Goal: Information Seeking & Learning: Learn about a topic

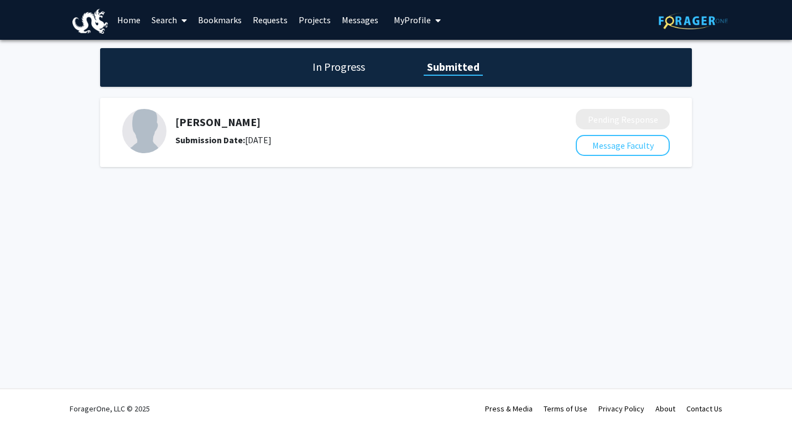
click at [135, 23] on link "Home" at bounding box center [129, 20] width 34 height 39
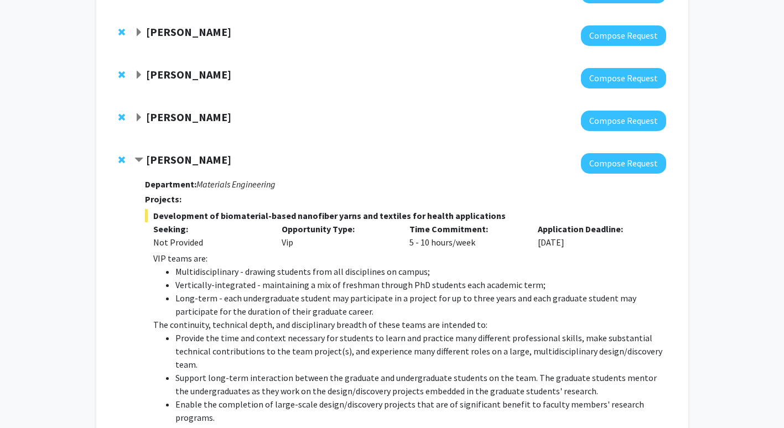
scroll to position [194, 0]
click at [180, 115] on strong "[PERSON_NAME]" at bounding box center [188, 117] width 85 height 14
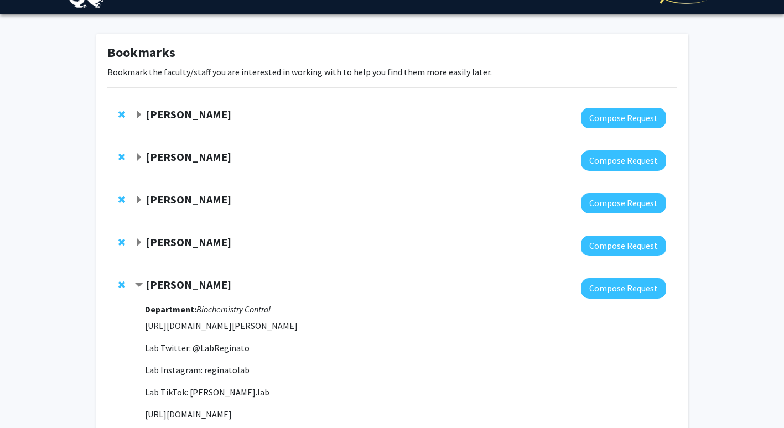
scroll to position [0, 0]
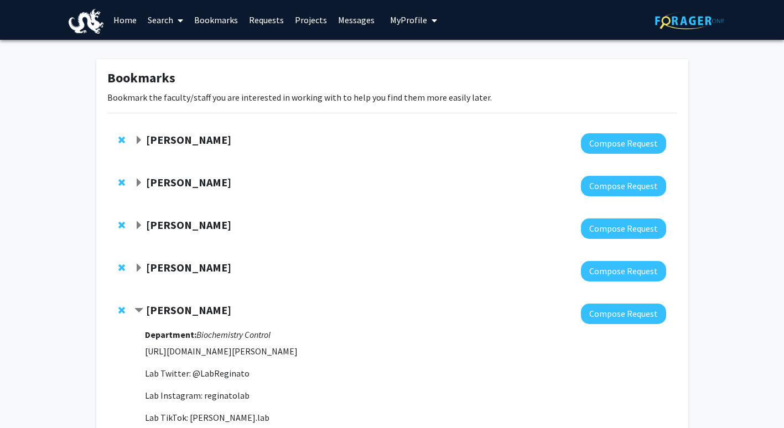
click at [165, 20] on link "Search" at bounding box center [165, 20] width 46 height 39
click at [170, 45] on span "Faculty/Staff" at bounding box center [182, 51] width 81 height 22
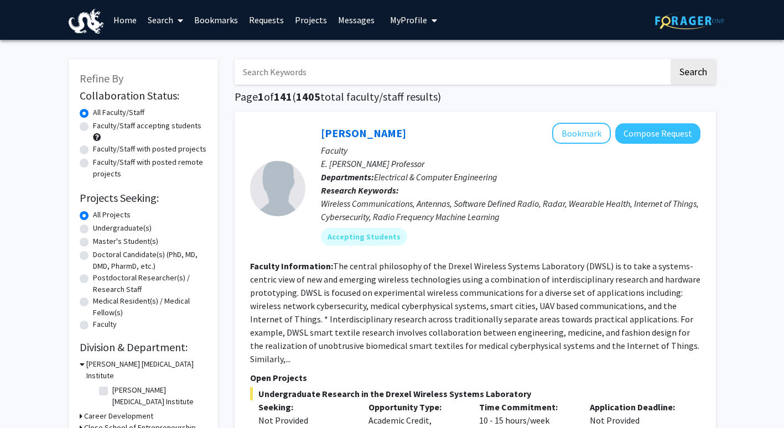
click at [286, 79] on input "Search Keywords" at bounding box center [452, 71] width 434 height 25
type input "VIP"
click at [671, 59] on button "Search" at bounding box center [693, 71] width 45 height 25
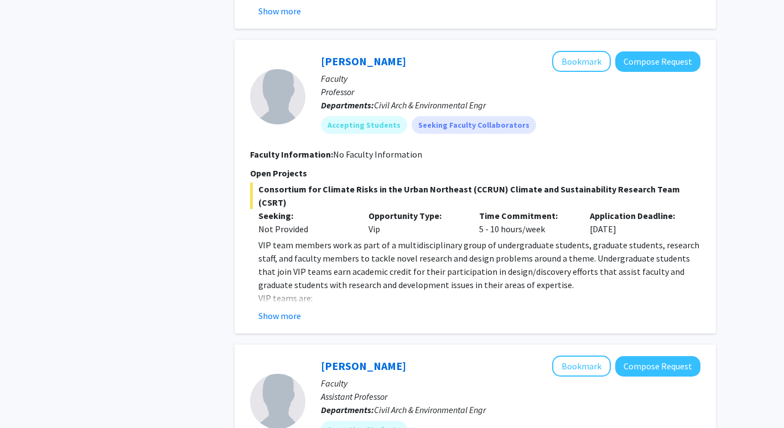
scroll to position [1067, 0]
click at [292, 309] on button "Show more" at bounding box center [279, 315] width 43 height 13
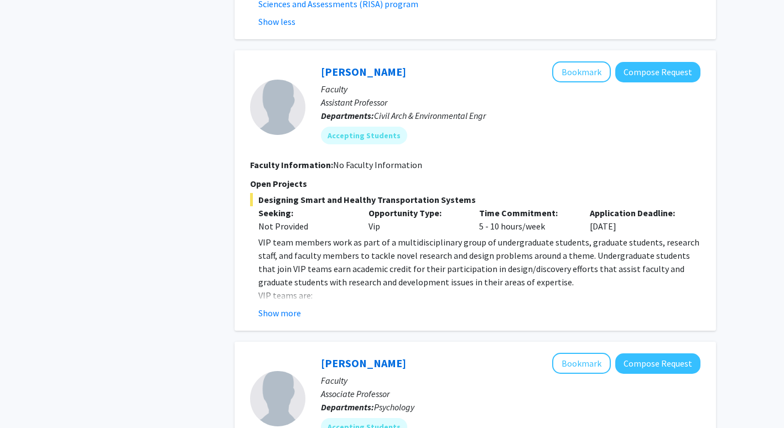
scroll to position [2251, 0]
click at [268, 306] on button "Show more" at bounding box center [279, 312] width 43 height 13
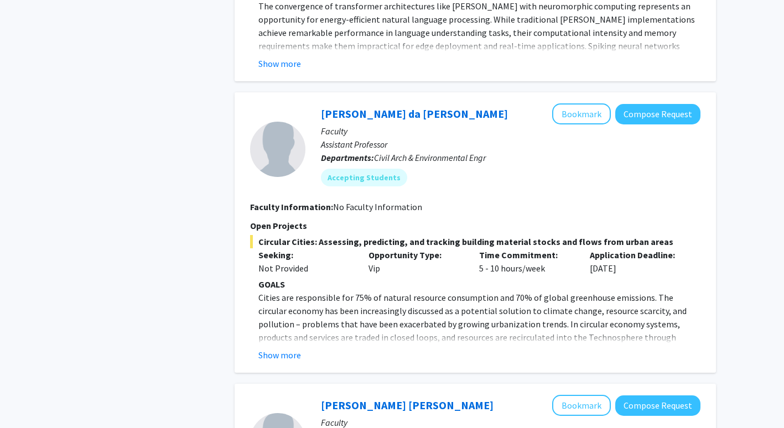
scroll to position [4110, 0]
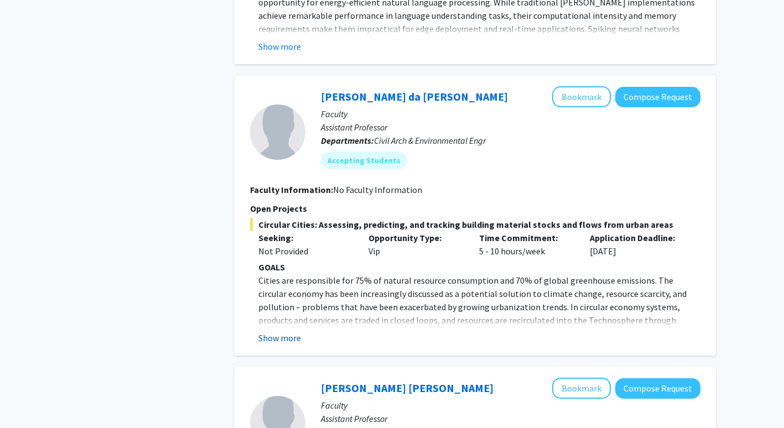
click at [288, 331] on button "Show more" at bounding box center [279, 337] width 43 height 13
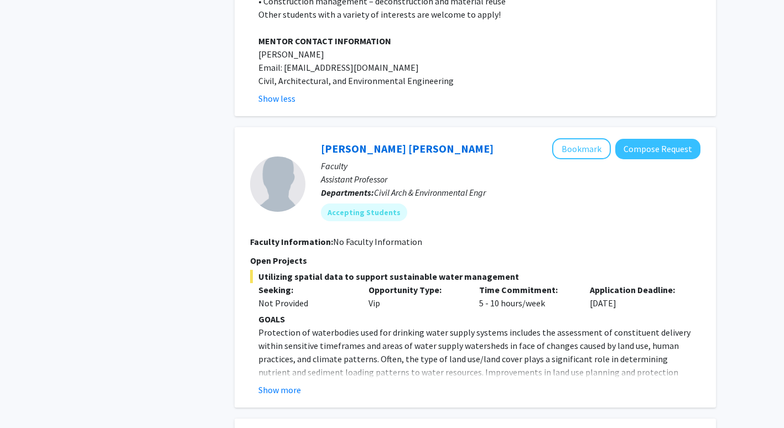
scroll to position [4943, 0]
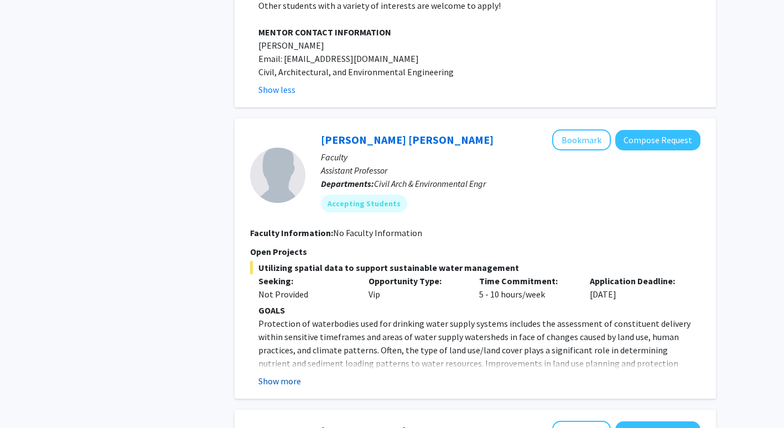
click at [293, 375] on button "Show more" at bounding box center [279, 381] width 43 height 13
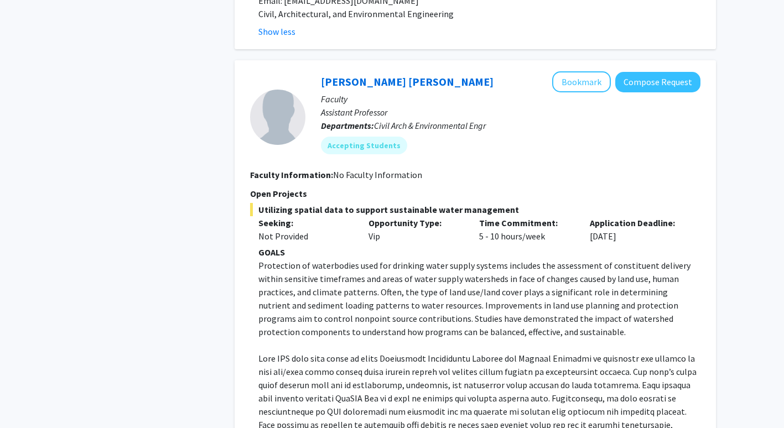
scroll to position [5004, 0]
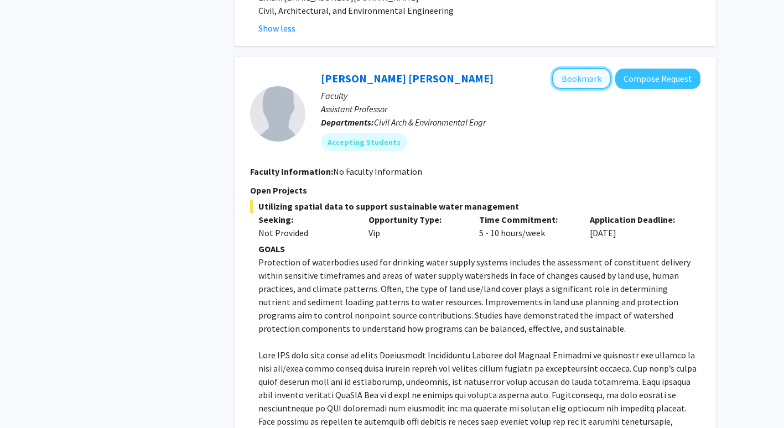
click at [587, 68] on button "Bookmark" at bounding box center [581, 78] width 59 height 21
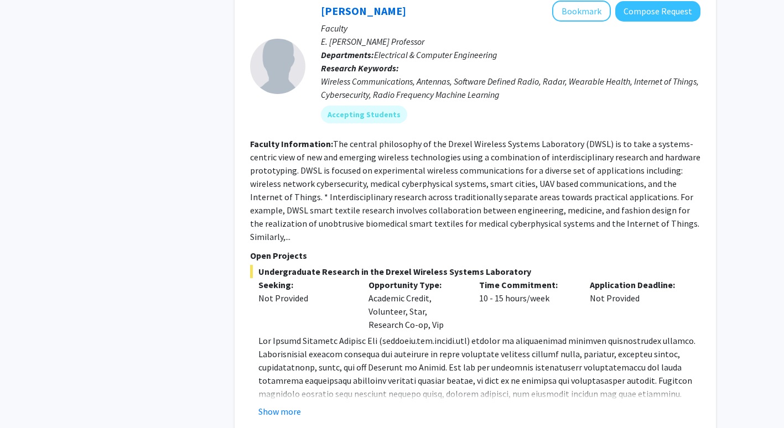
scroll to position [6029, 0]
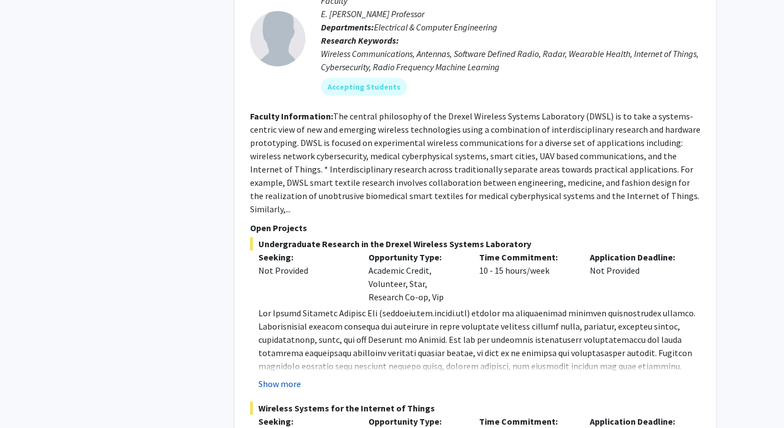
click at [294, 377] on button "Show more" at bounding box center [279, 383] width 43 height 13
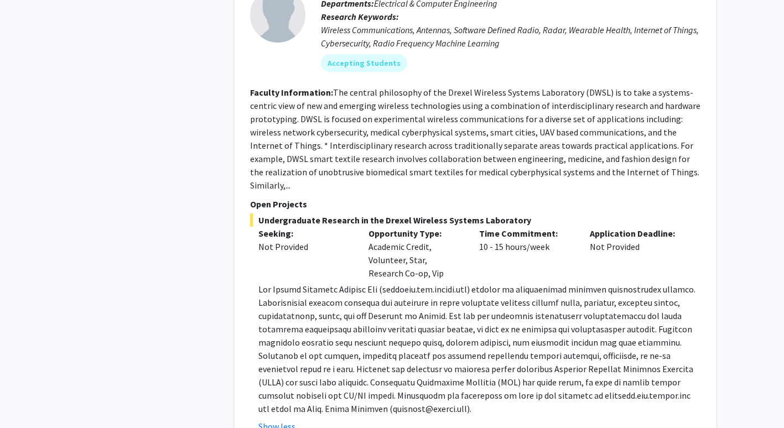
scroll to position [6053, 0]
click at [396, 282] on p at bounding box center [479, 348] width 442 height 133
click at [376, 282] on p at bounding box center [479, 348] width 442 height 133
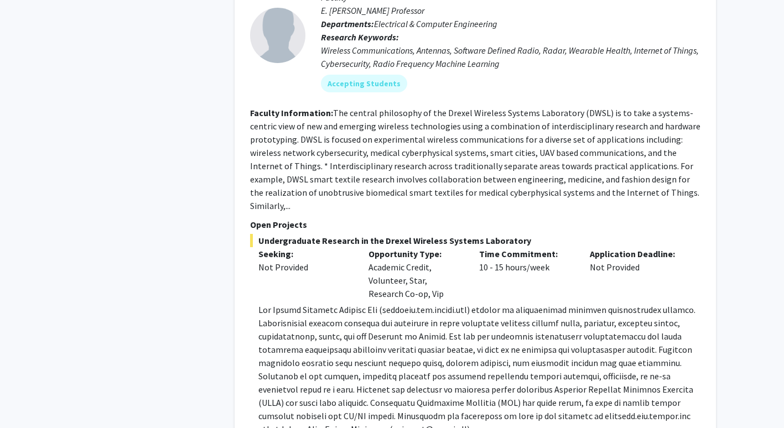
scroll to position [6032, 0]
